Goal: Check status: Check status

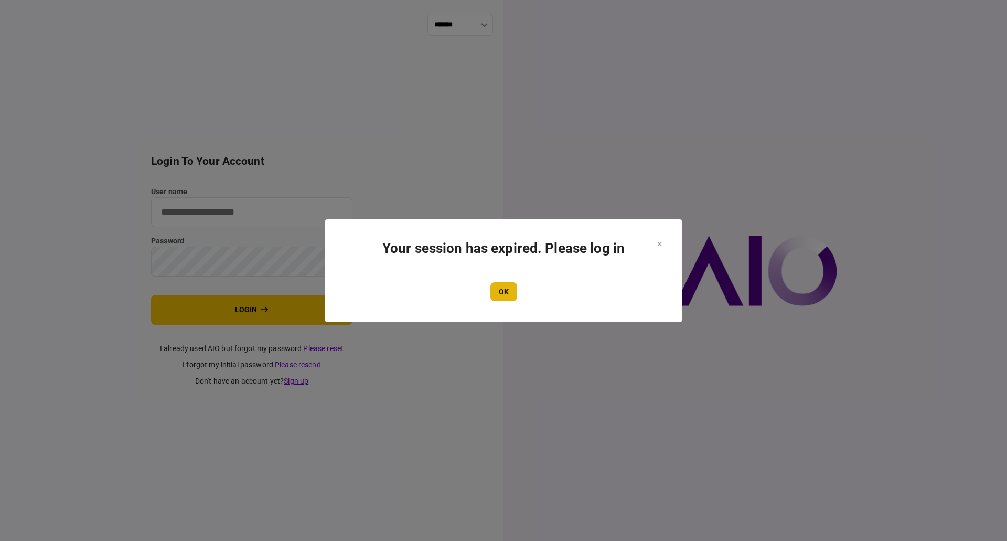
click at [507, 286] on button "OK" at bounding box center [504, 291] width 27 height 19
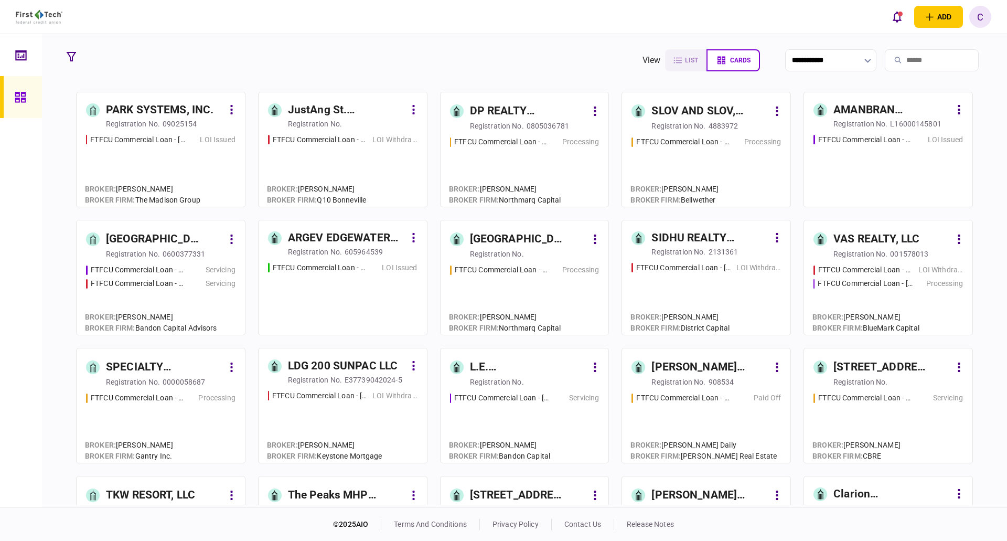
click at [883, 105] on div "AMANBRAN INVESTMENTS, LLC" at bounding box center [893, 110] width 118 height 17
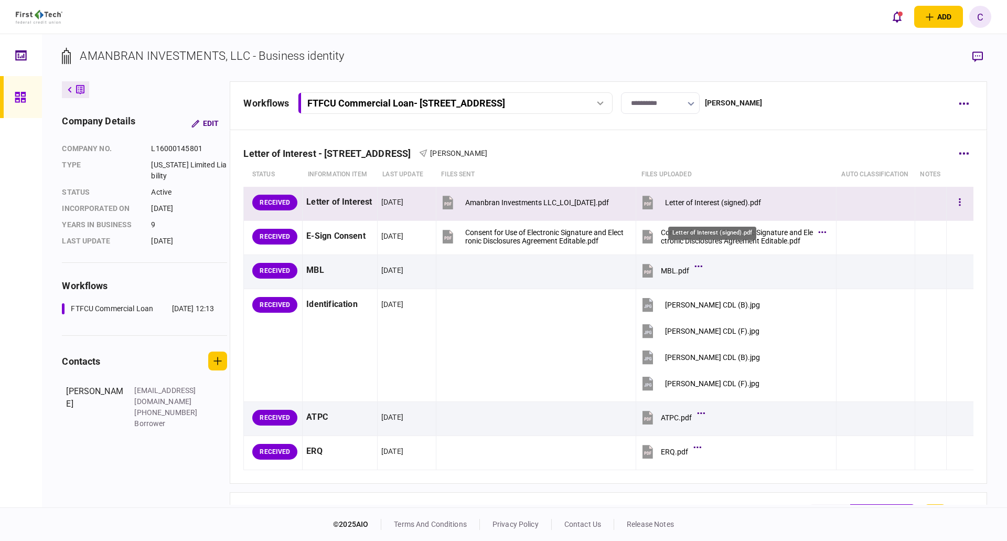
click at [738, 207] on div "Letter of Interest (signed).pdf" at bounding box center [713, 202] width 96 height 8
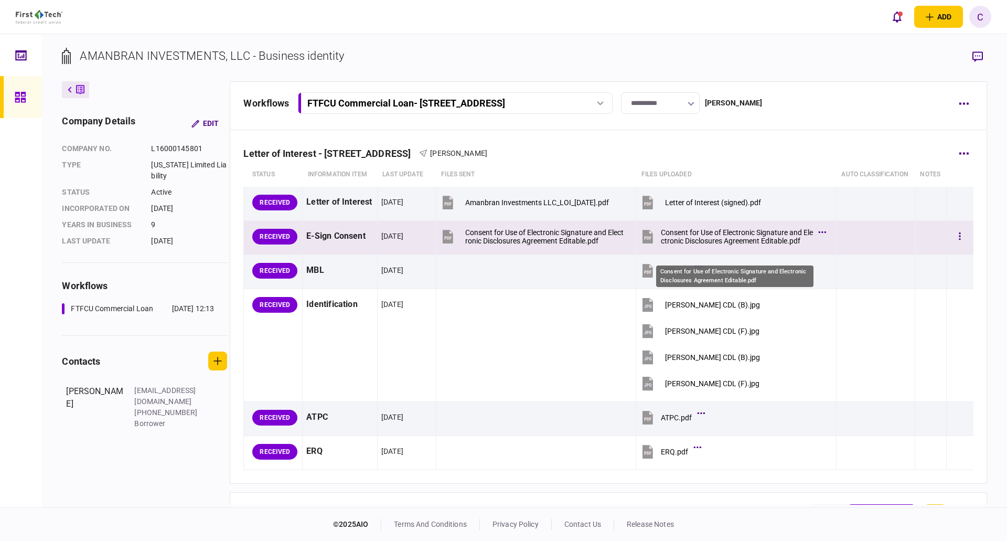
click at [725, 243] on div "Consent for Use of Electronic Signature and Electronic Disclosures Agreement Ed…" at bounding box center [737, 236] width 152 height 17
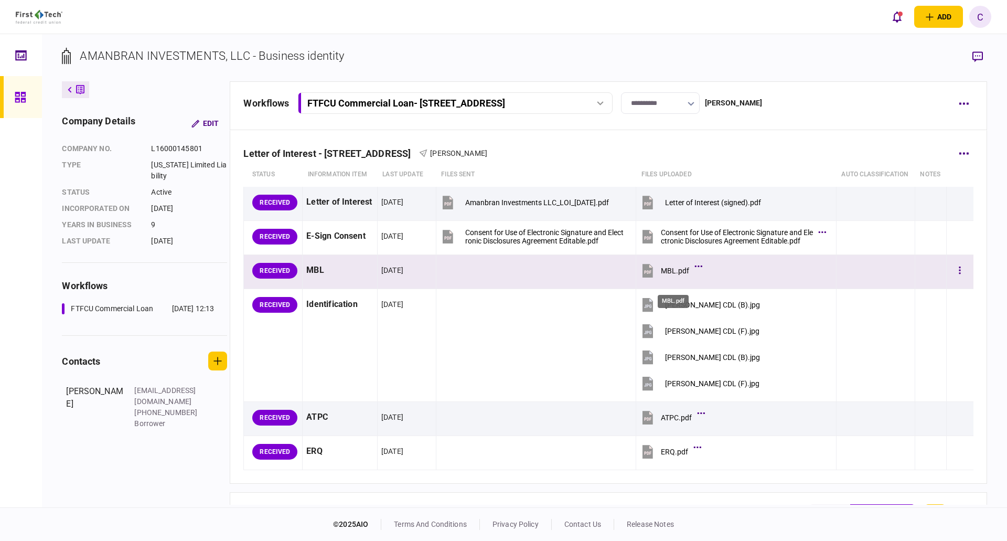
click at [666, 275] on div "MBL.pdf" at bounding box center [675, 271] width 28 height 8
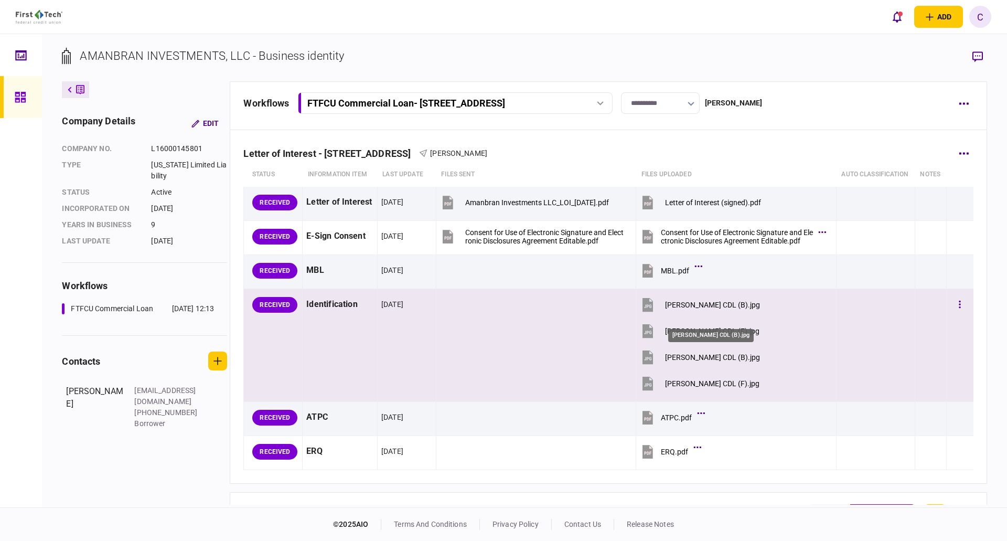
click at [694, 309] on div "[PERSON_NAME] CDL (B).jpg" at bounding box center [712, 305] width 95 height 8
click at [688, 335] on div "[PERSON_NAME] CDL (F).jpg" at bounding box center [712, 331] width 94 height 8
click at [679, 362] on div "[PERSON_NAME] CDL (B).jpg" at bounding box center [712, 357] width 95 height 8
click at [669, 388] on div "[PERSON_NAME] CDL (F).jpg" at bounding box center [712, 383] width 94 height 8
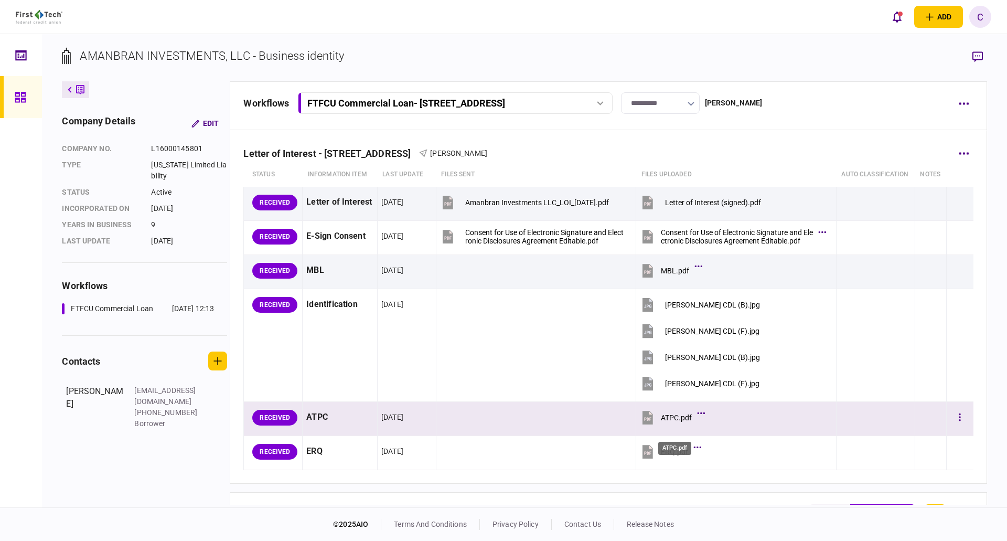
click at [672, 422] on div "ATPC.pdf" at bounding box center [676, 417] width 31 height 8
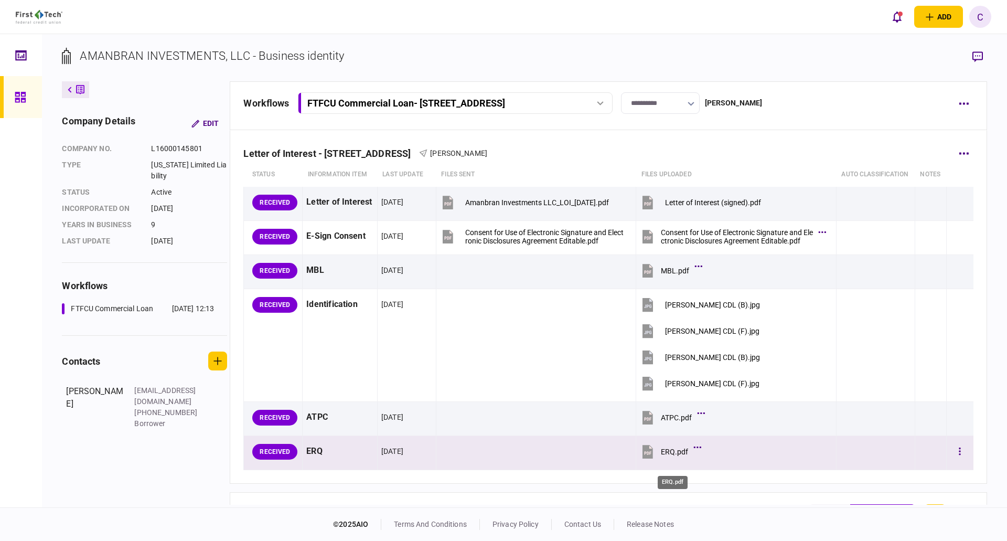
click at [663, 456] on div "ERQ.pdf" at bounding box center [674, 452] width 27 height 8
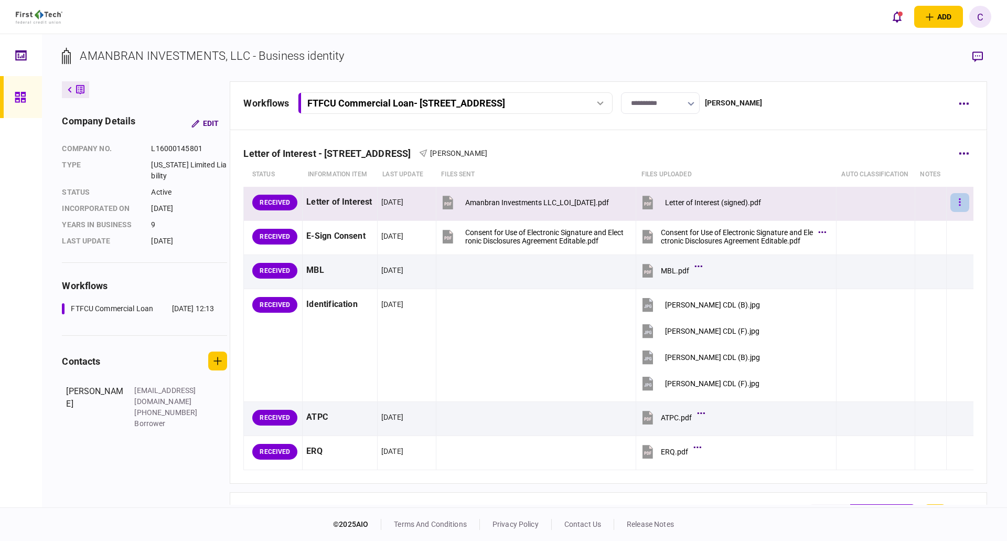
click at [959, 212] on button "button" at bounding box center [960, 202] width 19 height 19
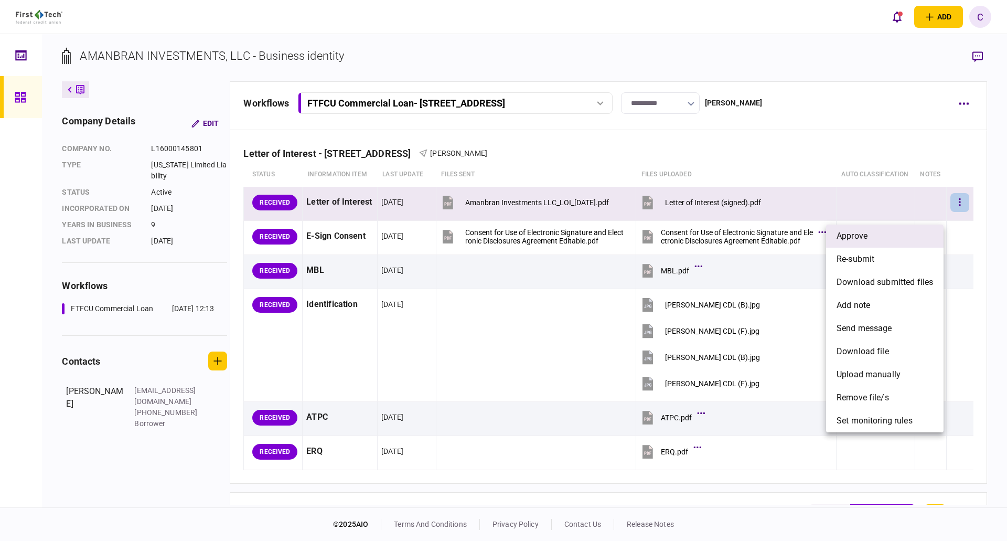
click at [889, 240] on li "approve" at bounding box center [885, 236] width 118 height 23
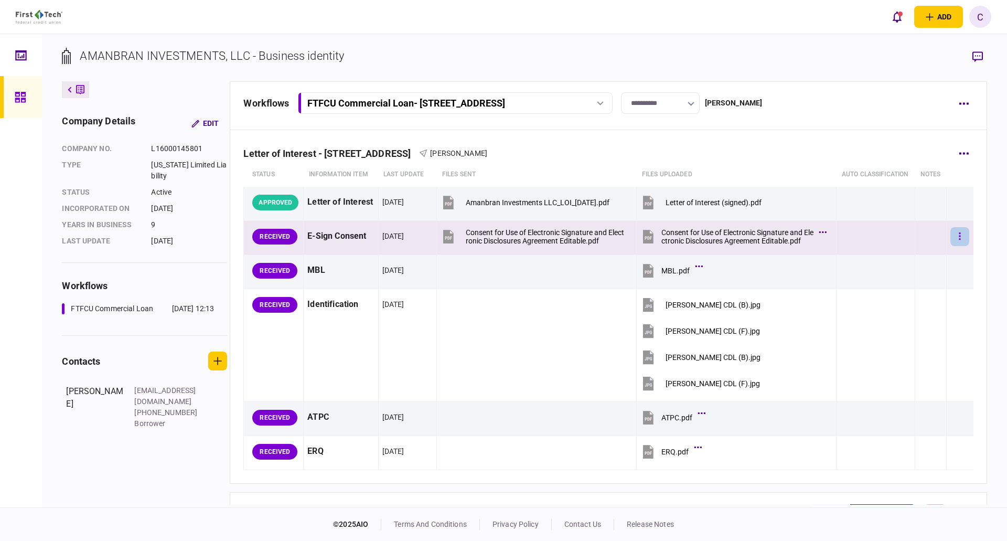
click at [955, 246] on button "button" at bounding box center [960, 236] width 19 height 19
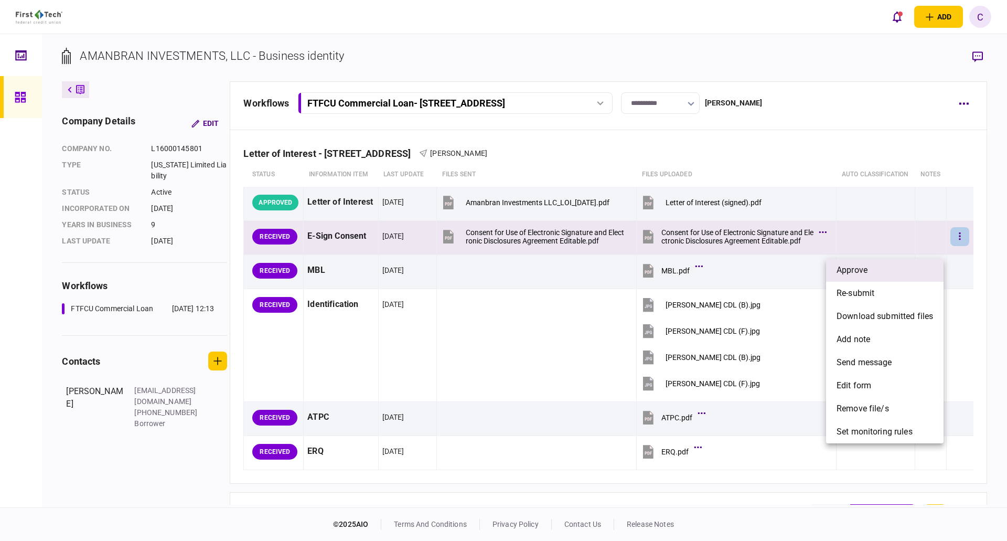
click at [893, 274] on li "approve" at bounding box center [885, 270] width 118 height 23
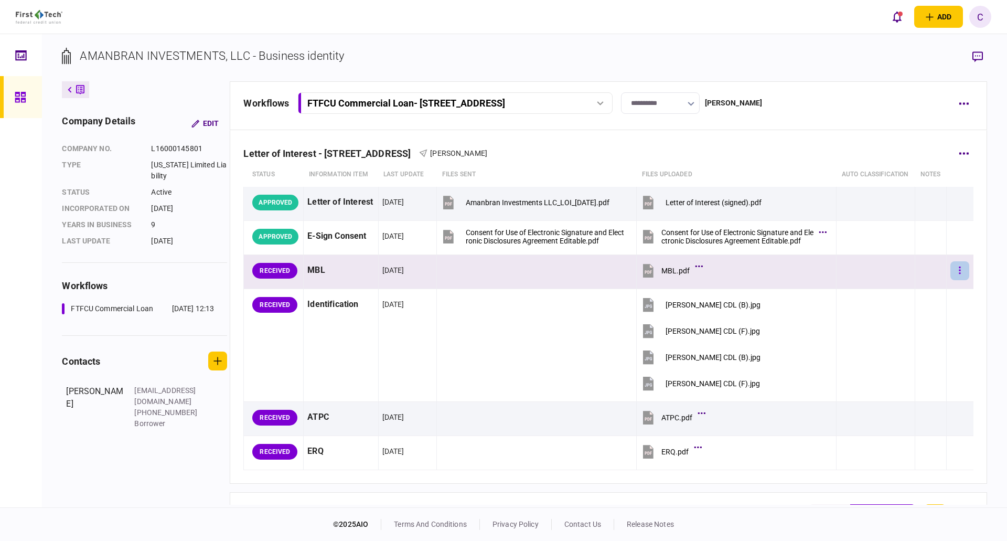
click at [956, 280] on button "button" at bounding box center [960, 270] width 19 height 19
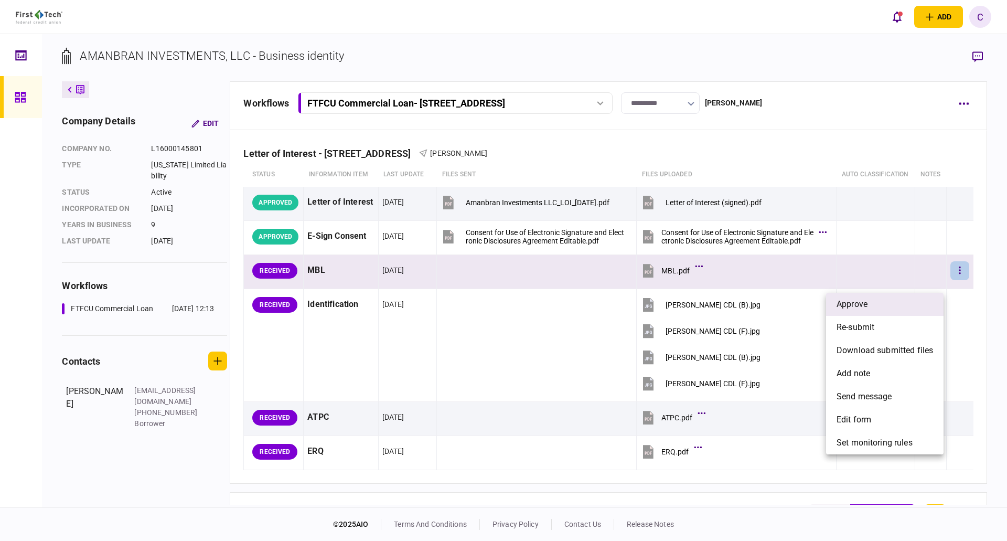
click at [850, 305] on span "approve" at bounding box center [852, 304] width 31 height 13
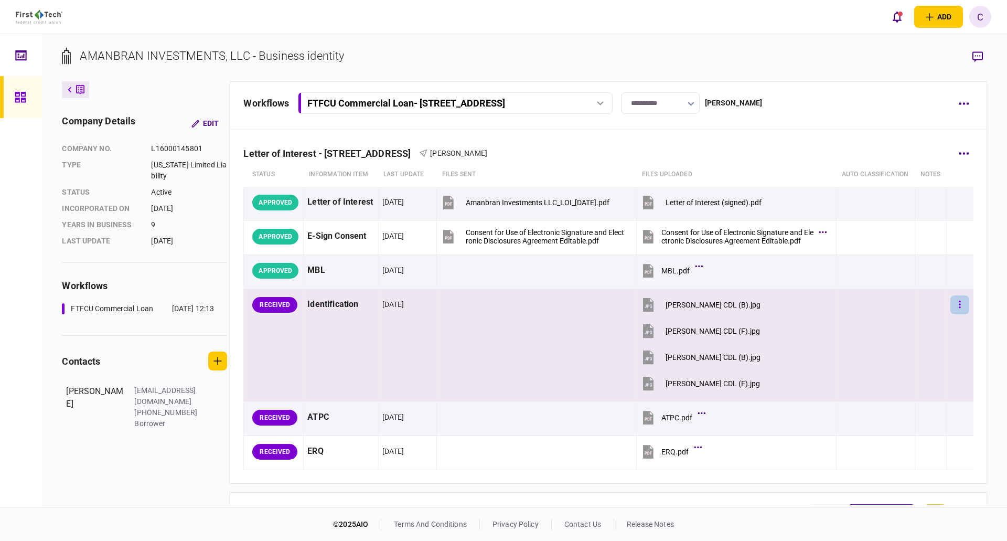
click at [956, 310] on button "button" at bounding box center [960, 304] width 19 height 19
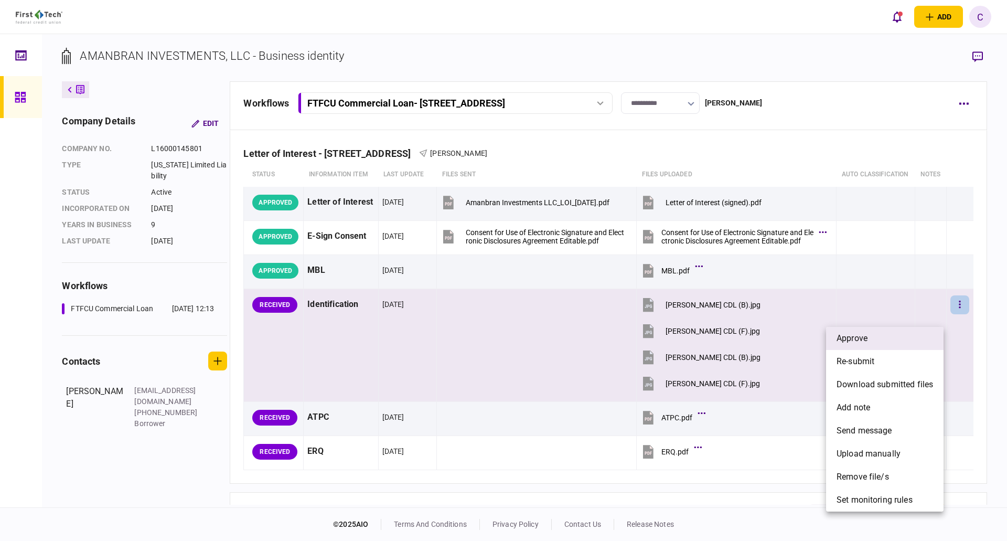
click at [870, 338] on li "approve" at bounding box center [885, 338] width 118 height 23
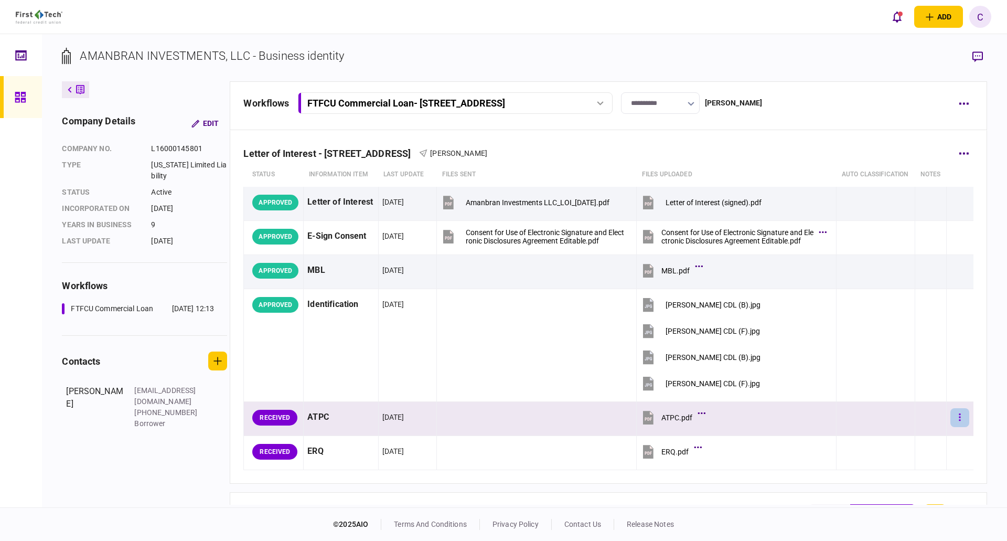
click at [960, 427] on button "button" at bounding box center [960, 417] width 19 height 19
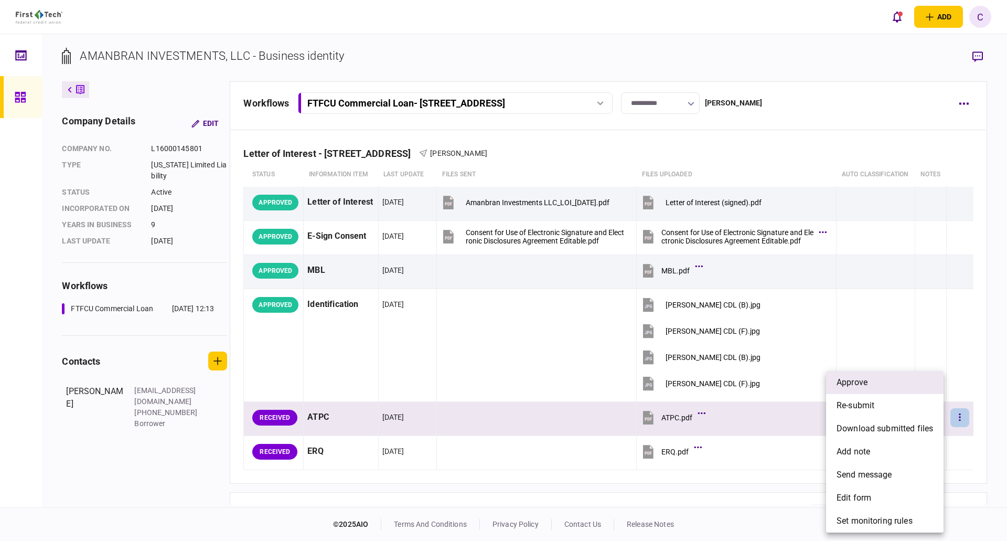
click at [875, 384] on li "approve" at bounding box center [885, 382] width 118 height 23
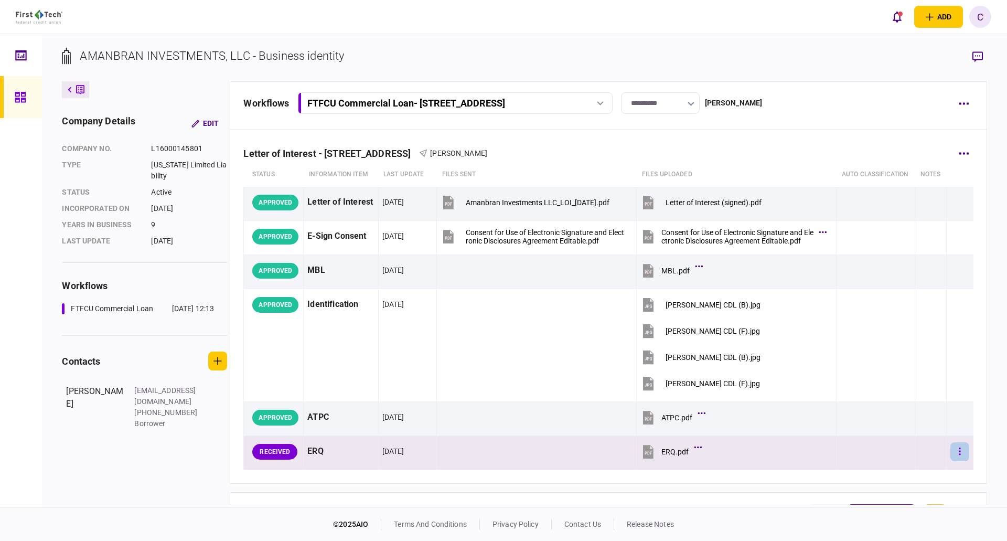
click at [957, 461] on button "button" at bounding box center [960, 451] width 19 height 19
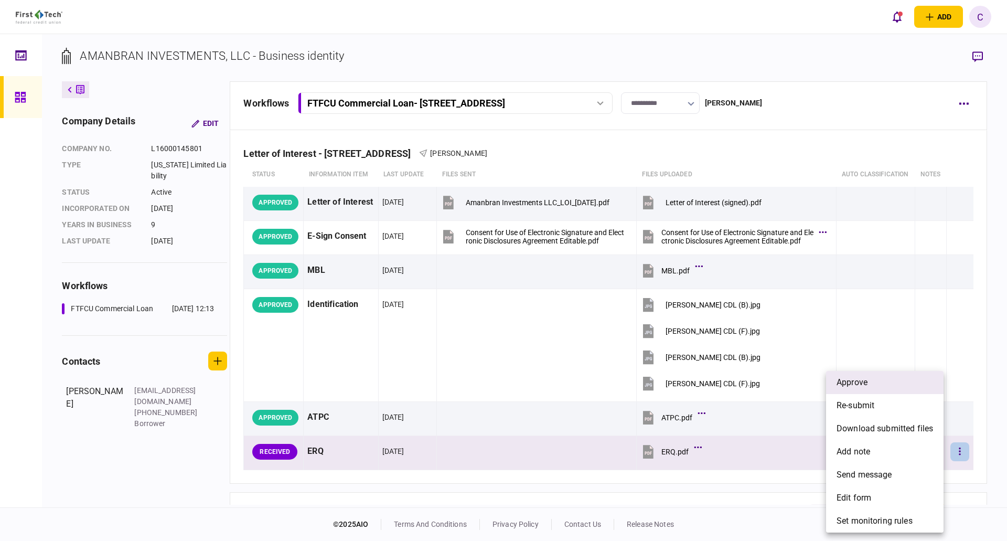
click at [886, 387] on li "approve" at bounding box center [885, 382] width 118 height 23
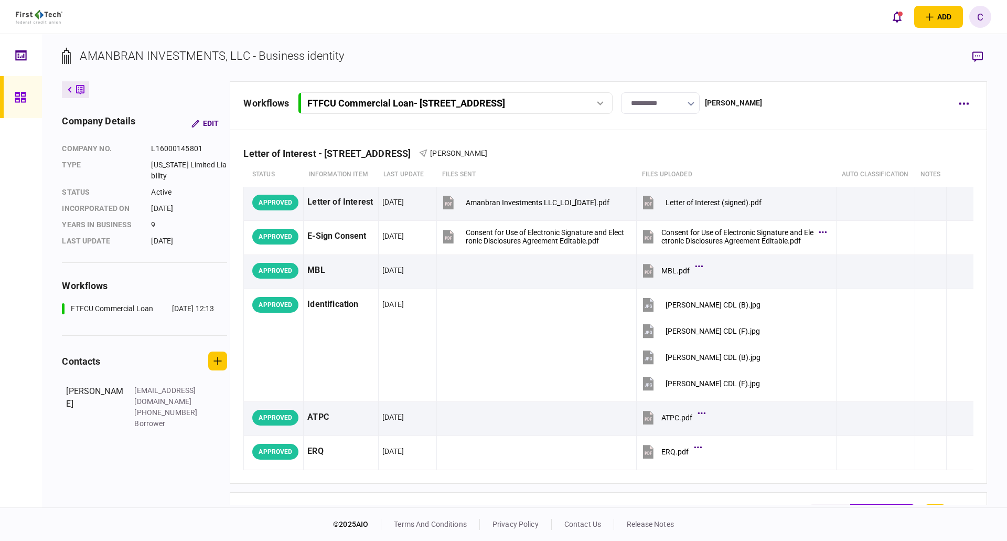
click at [245, 52] on div "AMANBRAN INVESTMENTS, LLC - Business identity" at bounding box center [212, 55] width 264 height 17
drag, startPoint x: 235, startPoint y: 59, endPoint x: 81, endPoint y: 47, distance: 154.2
click at [81, 47] on div "AMANBRAN INVESTMENTS, LLC - Business identity" at bounding box center [212, 55] width 264 height 17
copy div "AMANBRAN INVESTMENTS, LLC"
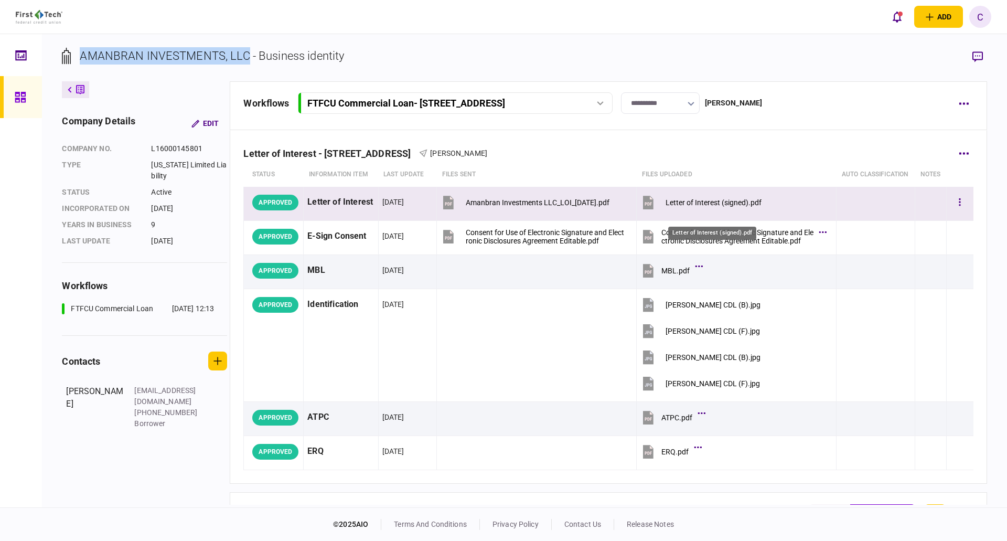
click at [710, 207] on div "Letter of Interest (signed).pdf" at bounding box center [714, 202] width 96 height 8
